Goal: Task Accomplishment & Management: Manage account settings

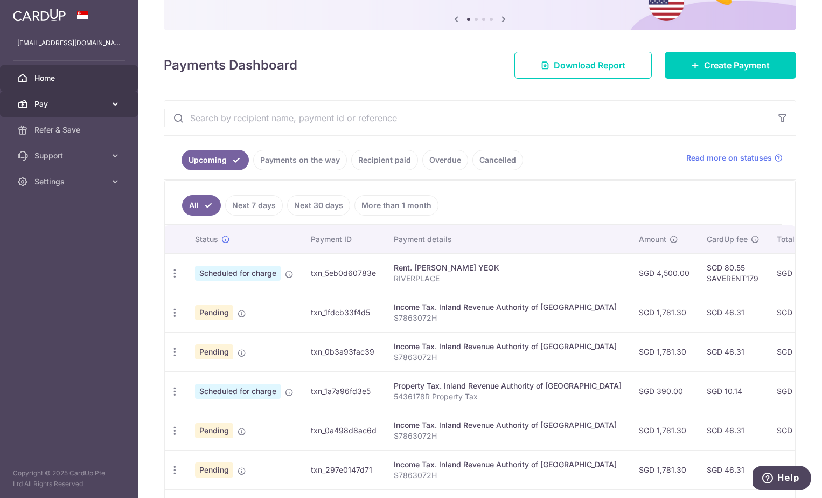
click at [73, 105] on span "Pay" at bounding box center [69, 104] width 71 height 11
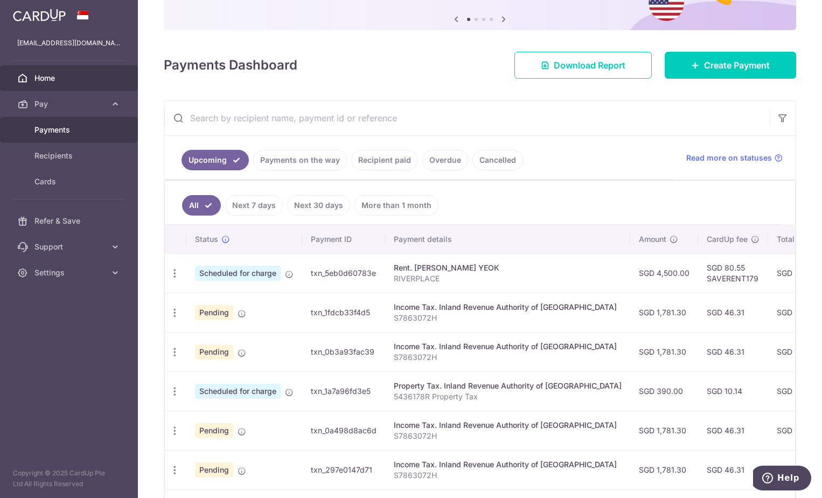
click at [70, 124] on span "Payments" at bounding box center [69, 129] width 71 height 11
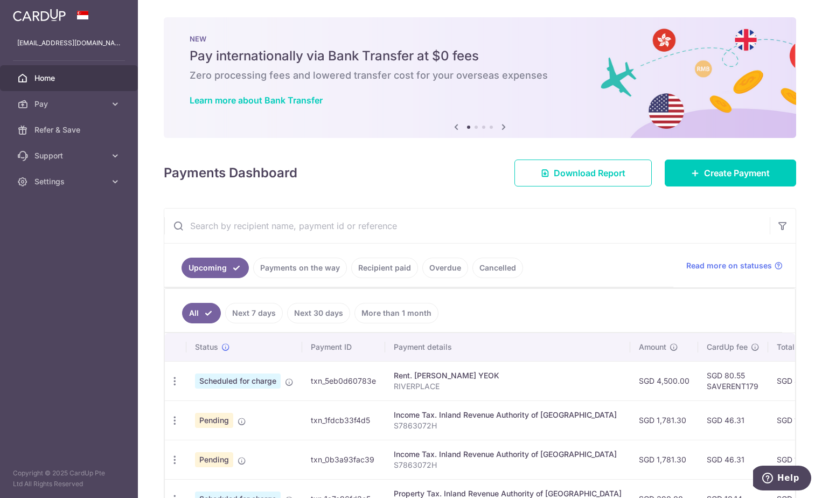
click at [286, 265] on link "Payments on the way" at bounding box center [300, 268] width 94 height 20
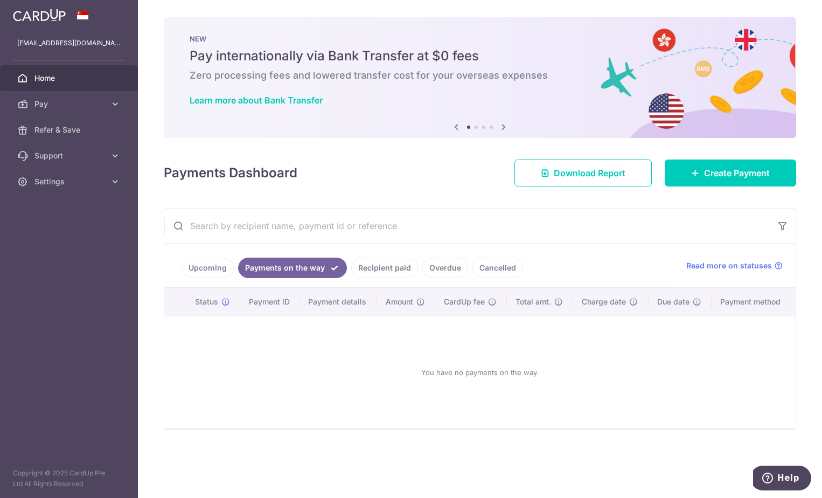
click at [202, 266] on link "Upcoming" at bounding box center [208, 268] width 52 height 20
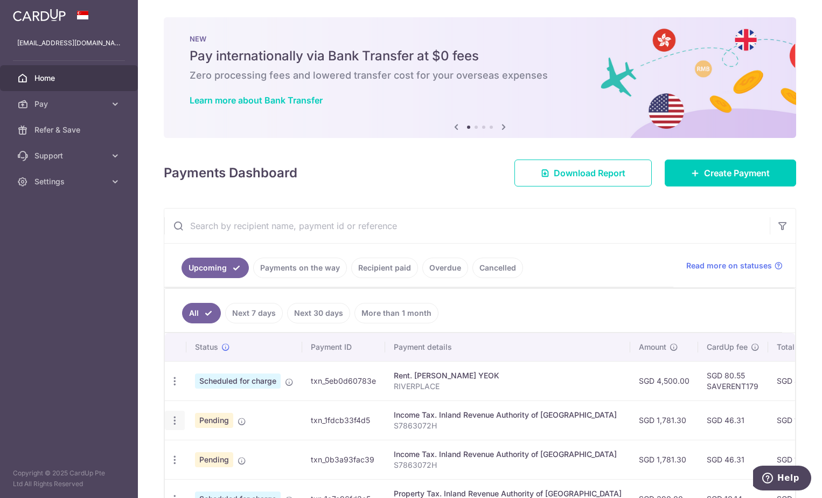
click at [171, 418] on icon "button" at bounding box center [174, 420] width 11 height 11
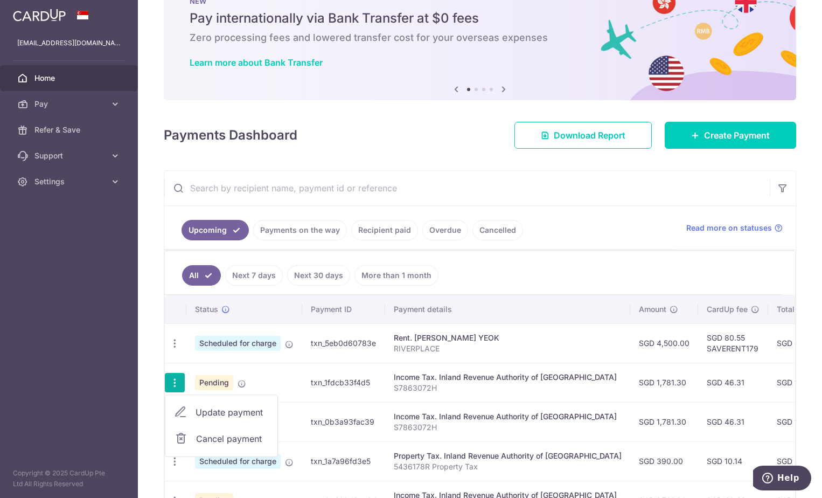
scroll to position [108, 0]
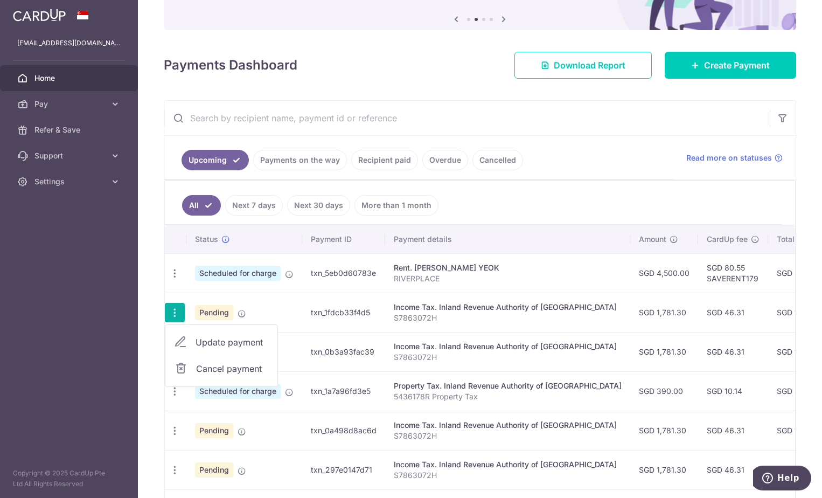
click at [254, 211] on link "Next 7 days" at bounding box center [254, 205] width 58 height 20
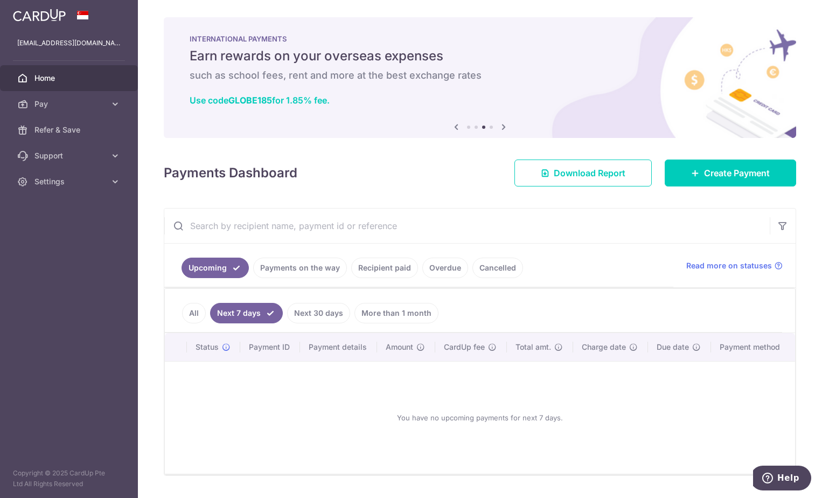
click at [266, 270] on link "Payments on the way" at bounding box center [300, 268] width 94 height 20
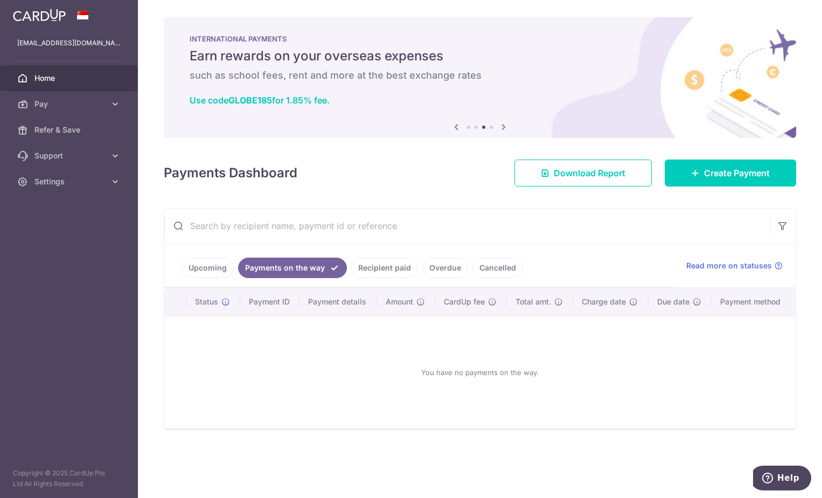
click at [371, 264] on link "Recipient paid" at bounding box center [384, 268] width 67 height 20
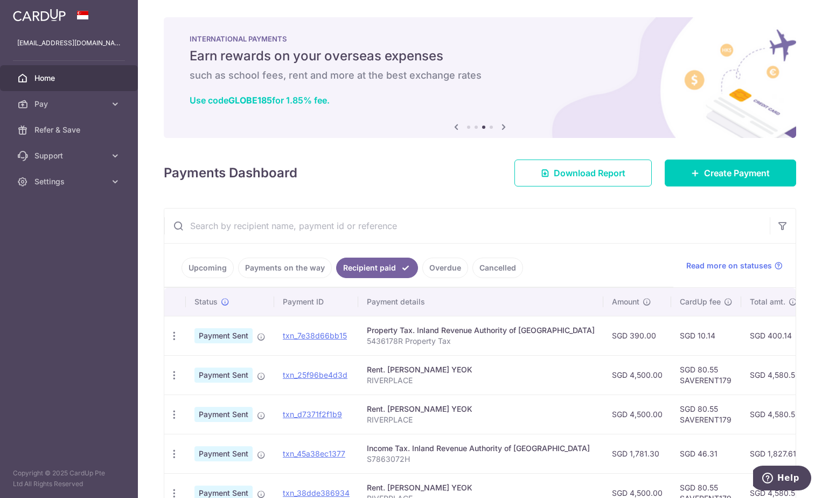
click at [215, 269] on link "Upcoming" at bounding box center [208, 268] width 52 height 20
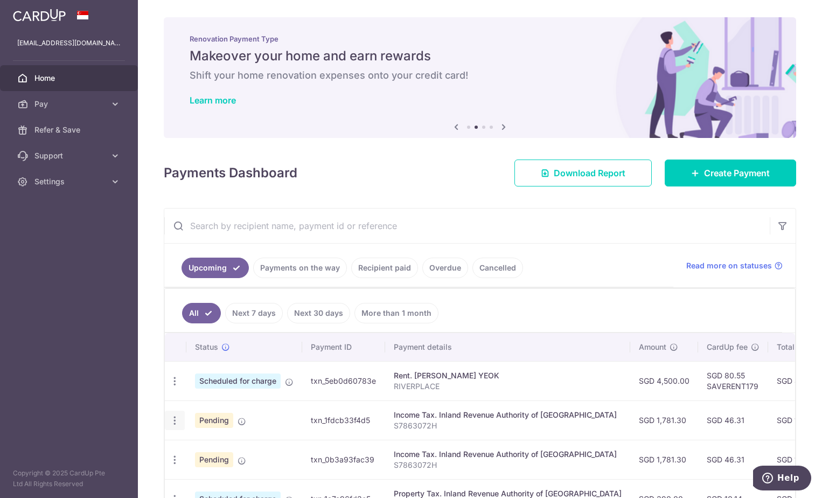
click at [179, 420] on icon "button" at bounding box center [174, 420] width 11 height 11
click at [236, 471] on span "Cancel payment" at bounding box center [232, 476] width 72 height 13
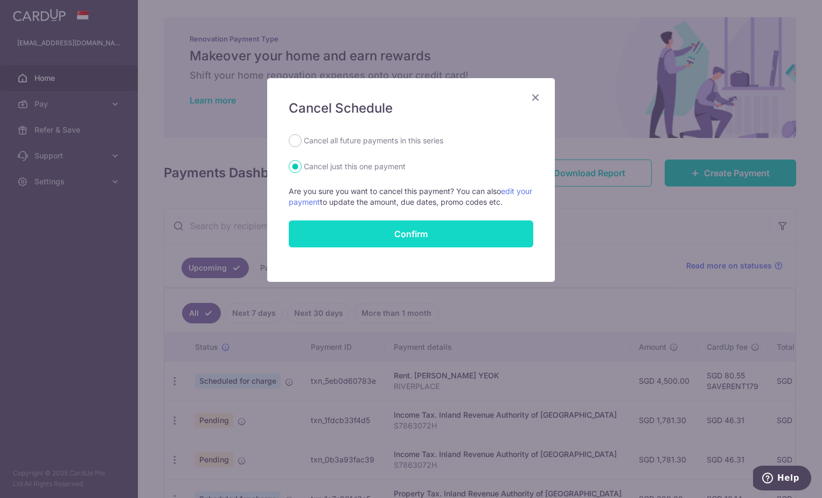
click at [403, 230] on button "Confirm" at bounding box center [411, 233] width 245 height 27
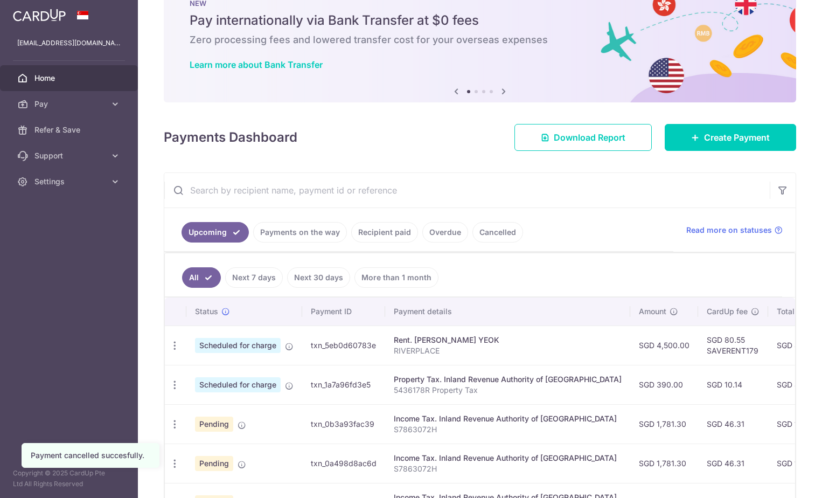
scroll to position [54, 0]
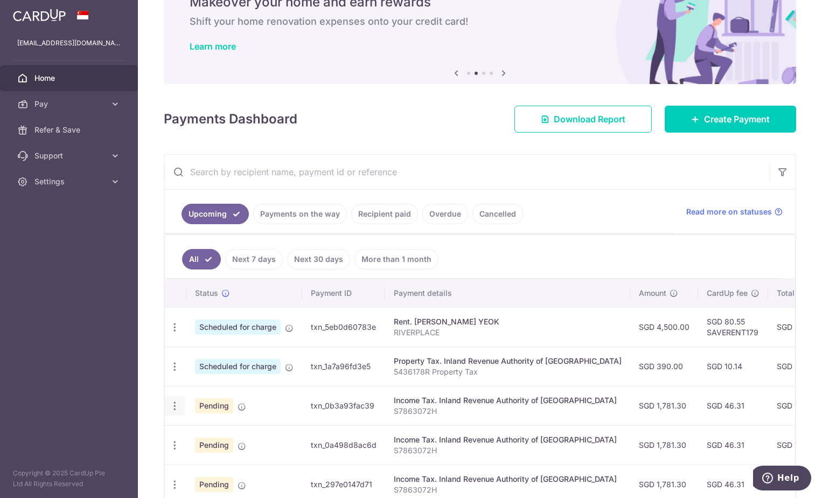
click at [176, 411] on icon "button" at bounding box center [174, 405] width 11 height 11
click at [216, 465] on span "Cancel payment" at bounding box center [232, 461] width 72 height 13
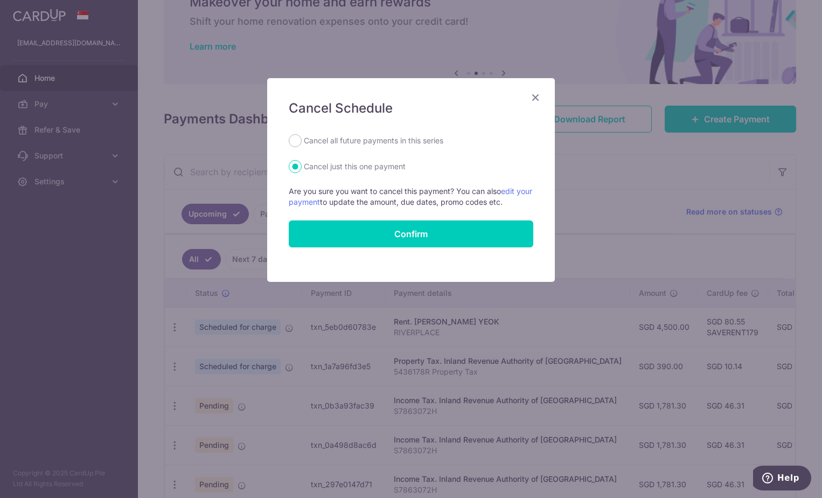
click at [376, 143] on label "Cancel all future payments in this series" at bounding box center [374, 140] width 140 height 13
click at [302, 143] on input "Cancel all future payments in this series" at bounding box center [295, 140] width 13 height 13
radio input "true"
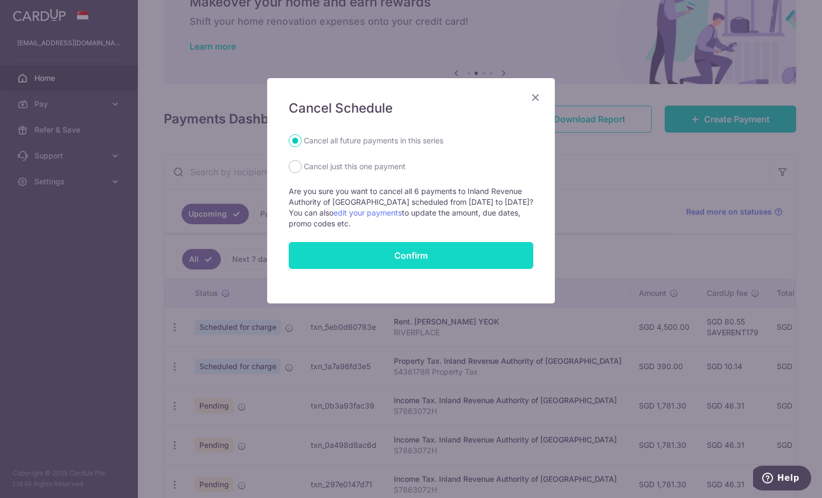
click at [419, 256] on button "Confirm" at bounding box center [411, 255] width 245 height 27
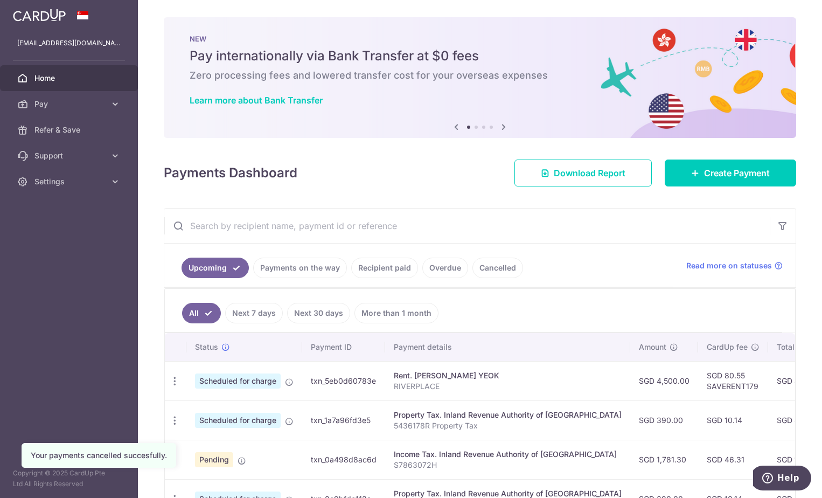
scroll to position [108, 0]
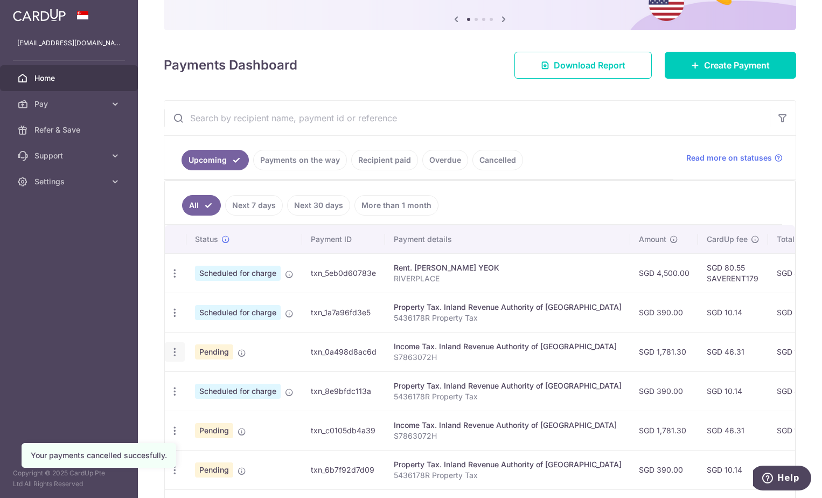
click at [176, 352] on icon "button" at bounding box center [174, 351] width 11 height 11
click at [208, 405] on span "Cancel payment" at bounding box center [232, 407] width 72 height 13
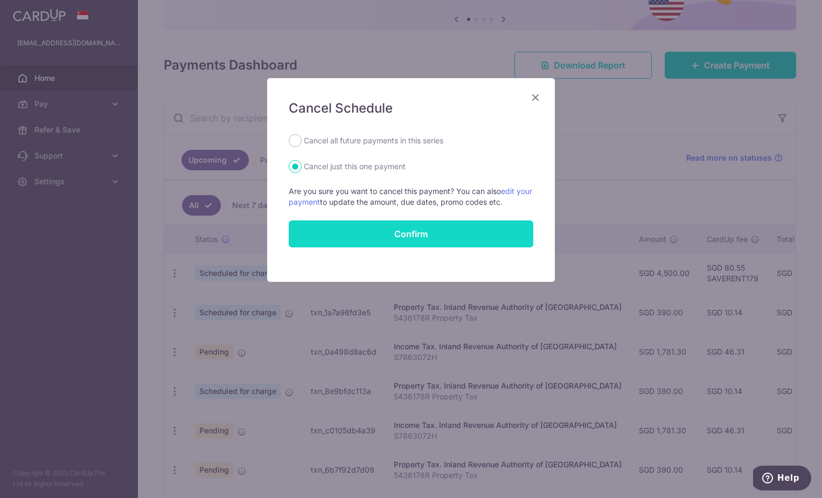
click at [374, 231] on button "Confirm" at bounding box center [411, 233] width 245 height 27
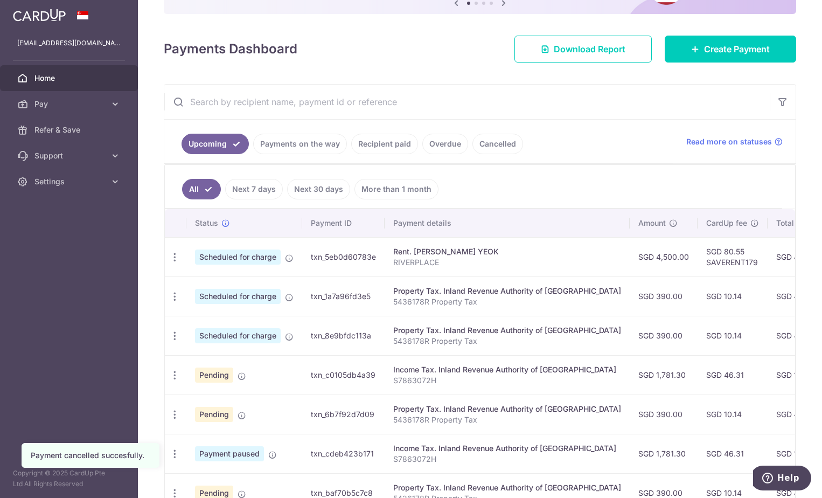
scroll to position [216, 0]
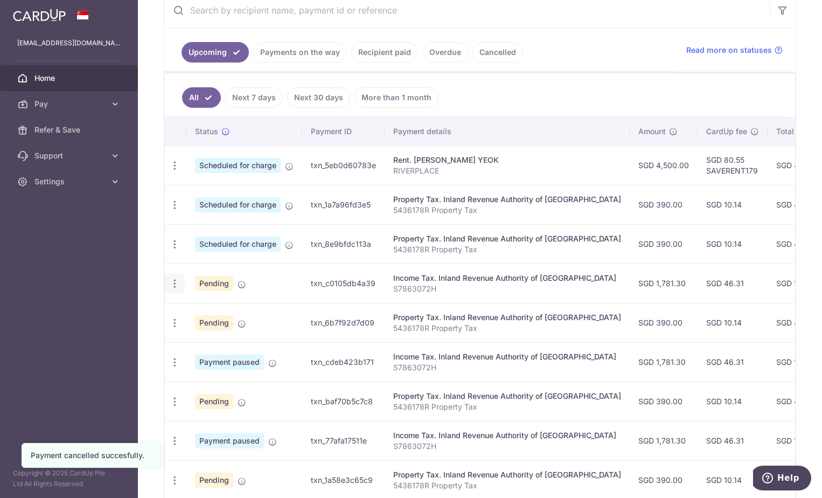
click at [178, 285] on icon "button" at bounding box center [174, 283] width 11 height 11
click at [224, 337] on span "Cancel payment" at bounding box center [232, 339] width 72 height 13
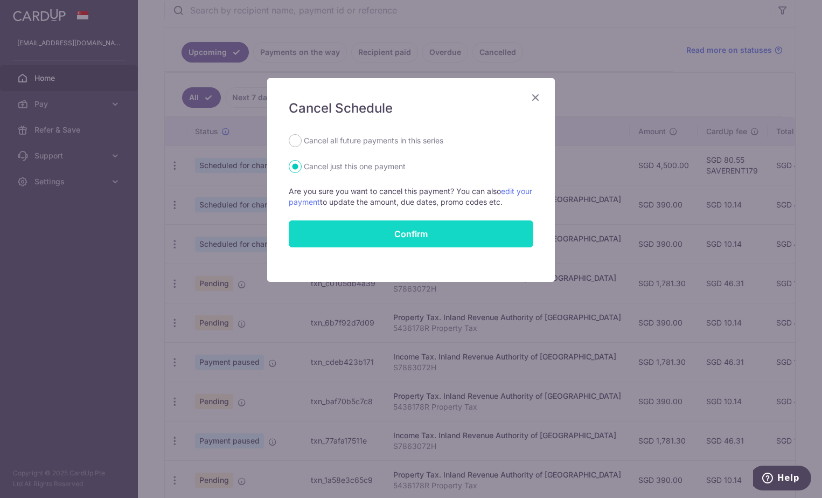
click at [417, 229] on button "Confirm" at bounding box center [411, 233] width 245 height 27
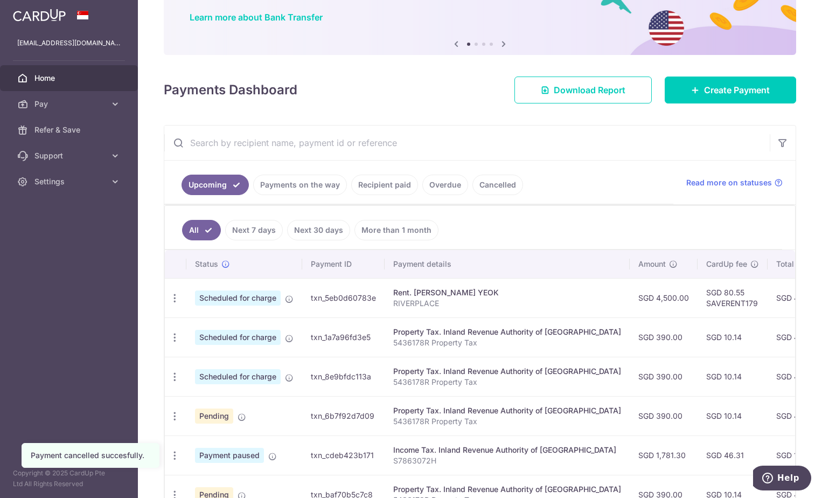
scroll to position [216, 0]
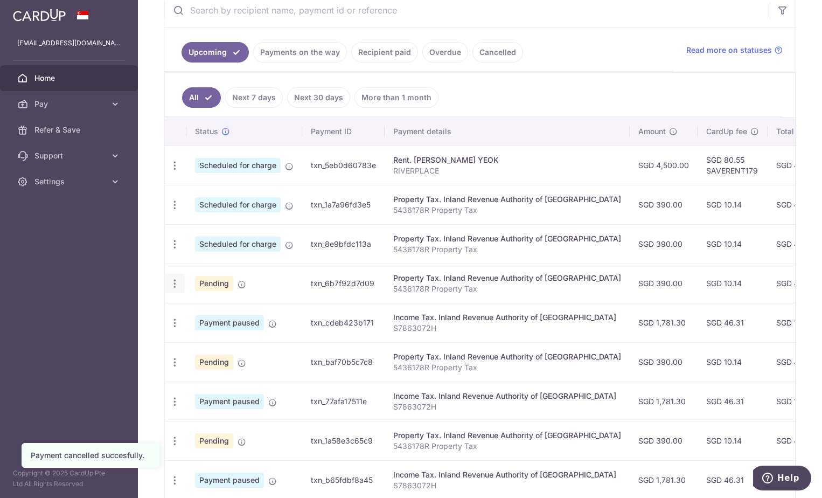
click at [177, 286] on icon "button" at bounding box center [174, 283] width 11 height 11
click at [221, 338] on span "Cancel payment" at bounding box center [232, 339] width 72 height 13
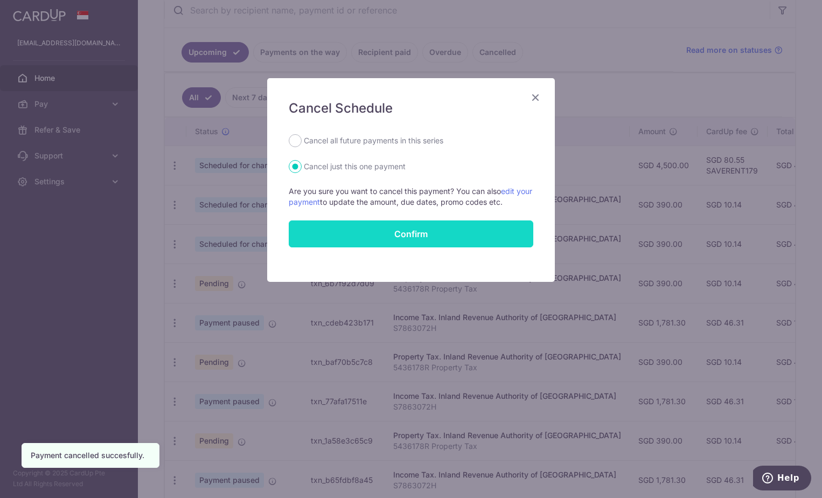
click at [360, 239] on button "Confirm" at bounding box center [411, 233] width 245 height 27
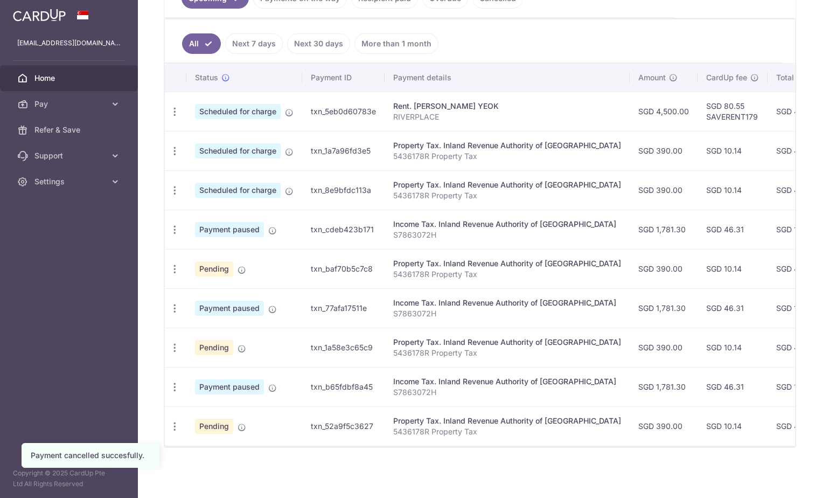
scroll to position [275, 0]
click at [175, 263] on icon "button" at bounding box center [174, 268] width 11 height 11
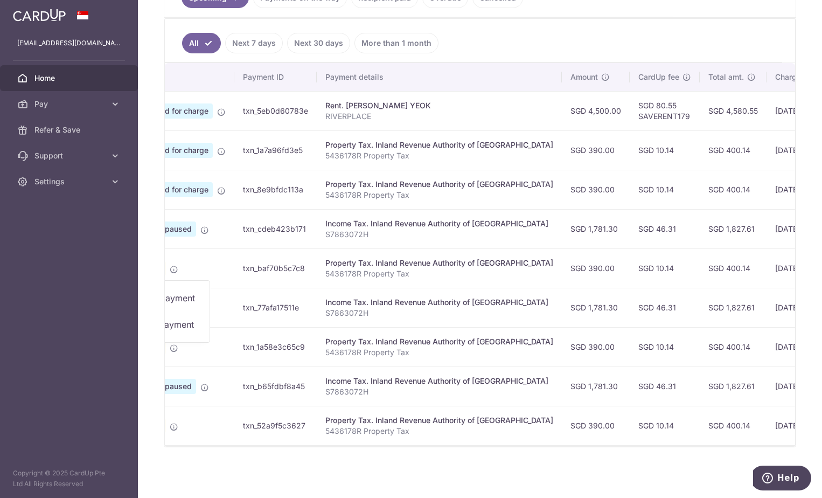
scroll to position [0, 0]
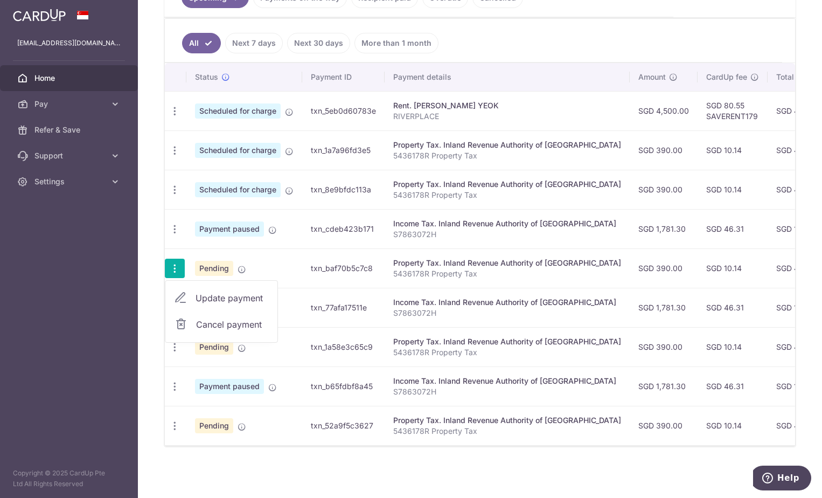
click at [230, 318] on span "Cancel payment" at bounding box center [232, 324] width 72 height 13
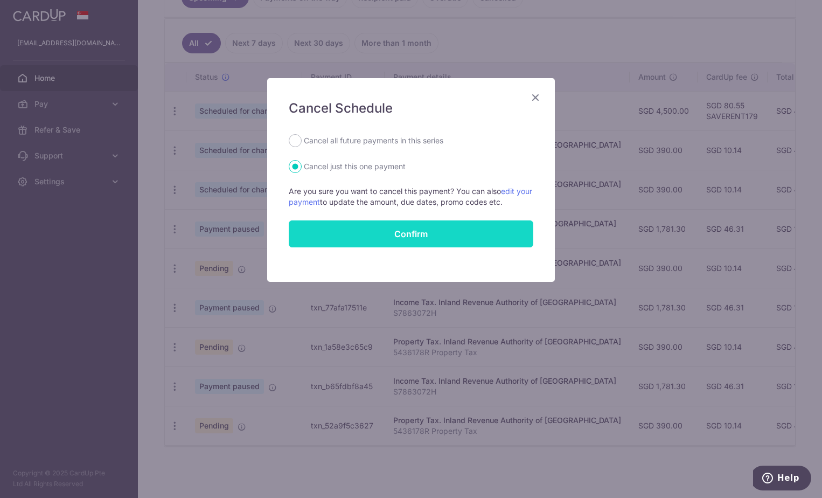
click at [420, 232] on button "Confirm" at bounding box center [411, 233] width 245 height 27
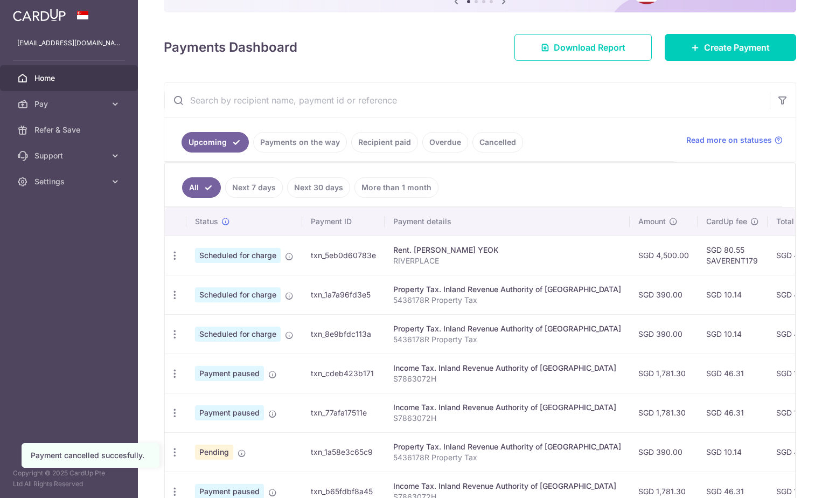
scroll to position [223, 0]
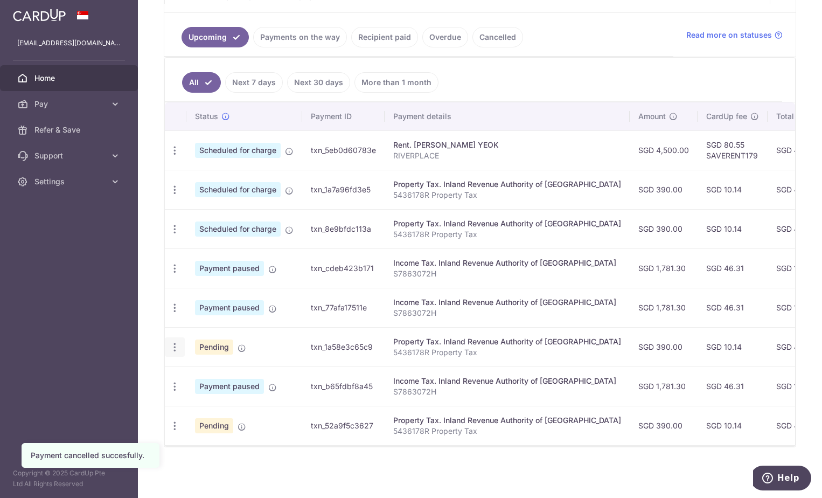
click at [178, 345] on icon "button" at bounding box center [174, 347] width 11 height 11
click at [228, 397] on span "Cancel payment" at bounding box center [232, 403] width 72 height 13
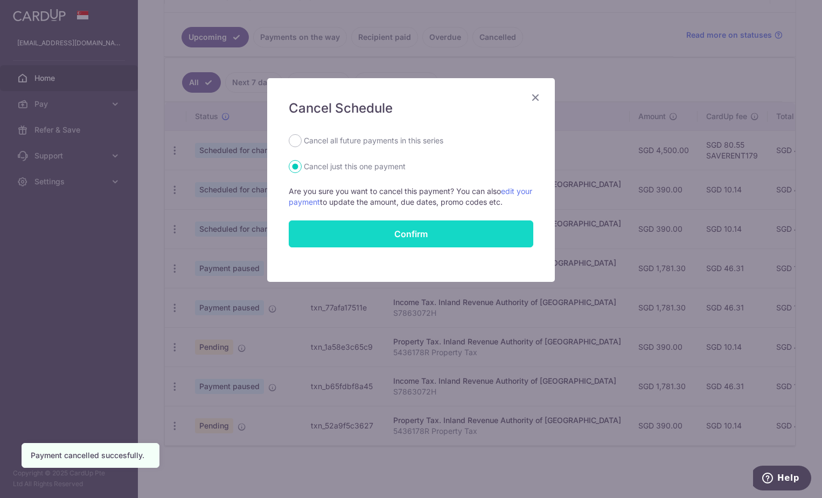
click at [356, 227] on button "Confirm" at bounding box center [411, 233] width 245 height 27
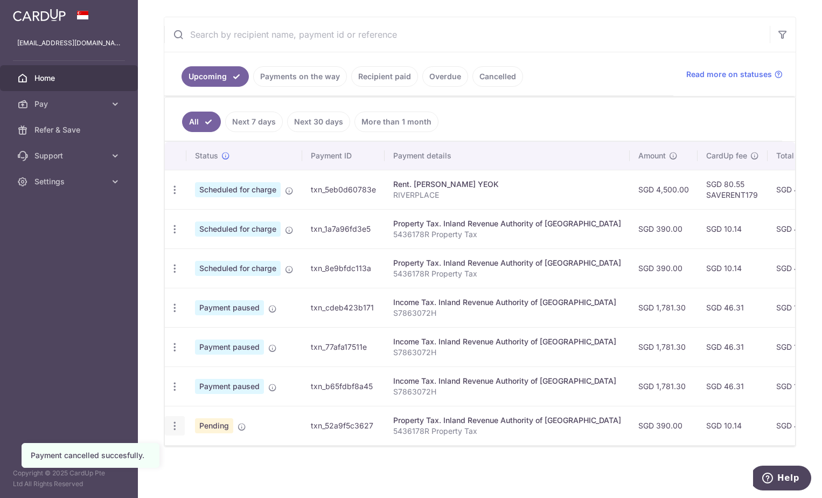
click at [171, 420] on icon "button" at bounding box center [174, 425] width 11 height 11
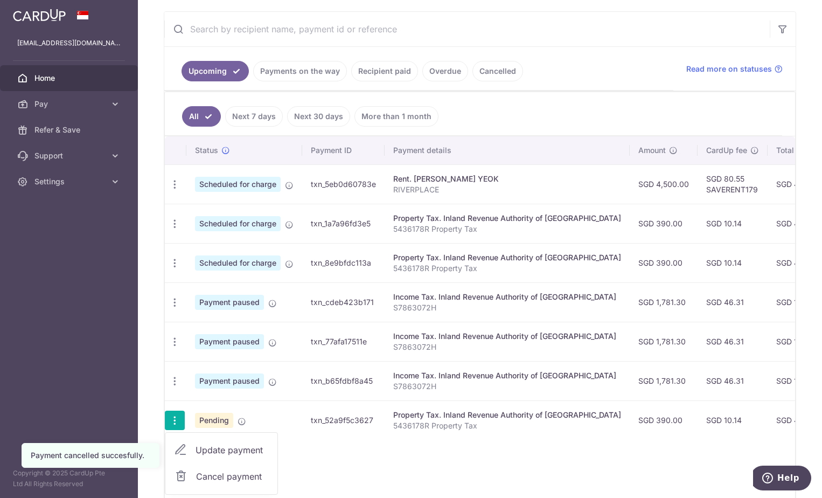
click at [218, 473] on span "Cancel payment" at bounding box center [232, 476] width 72 height 13
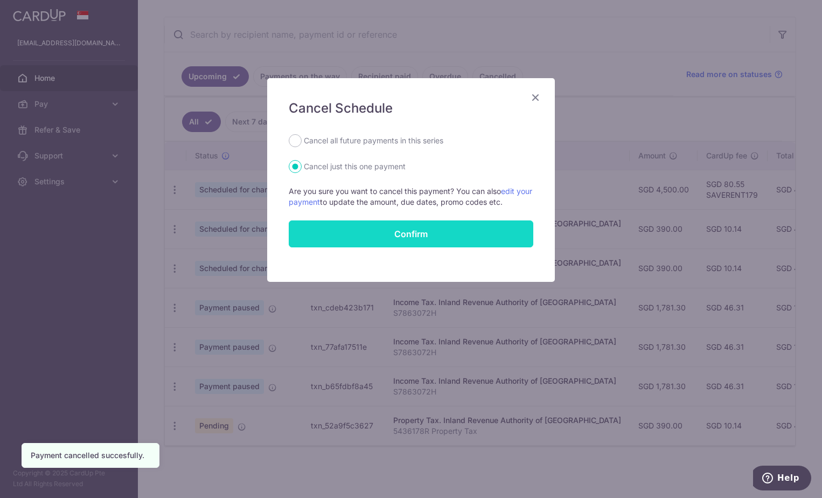
click at [392, 225] on button "Confirm" at bounding box center [411, 233] width 245 height 27
